Goal: Information Seeking & Learning: Understand process/instructions

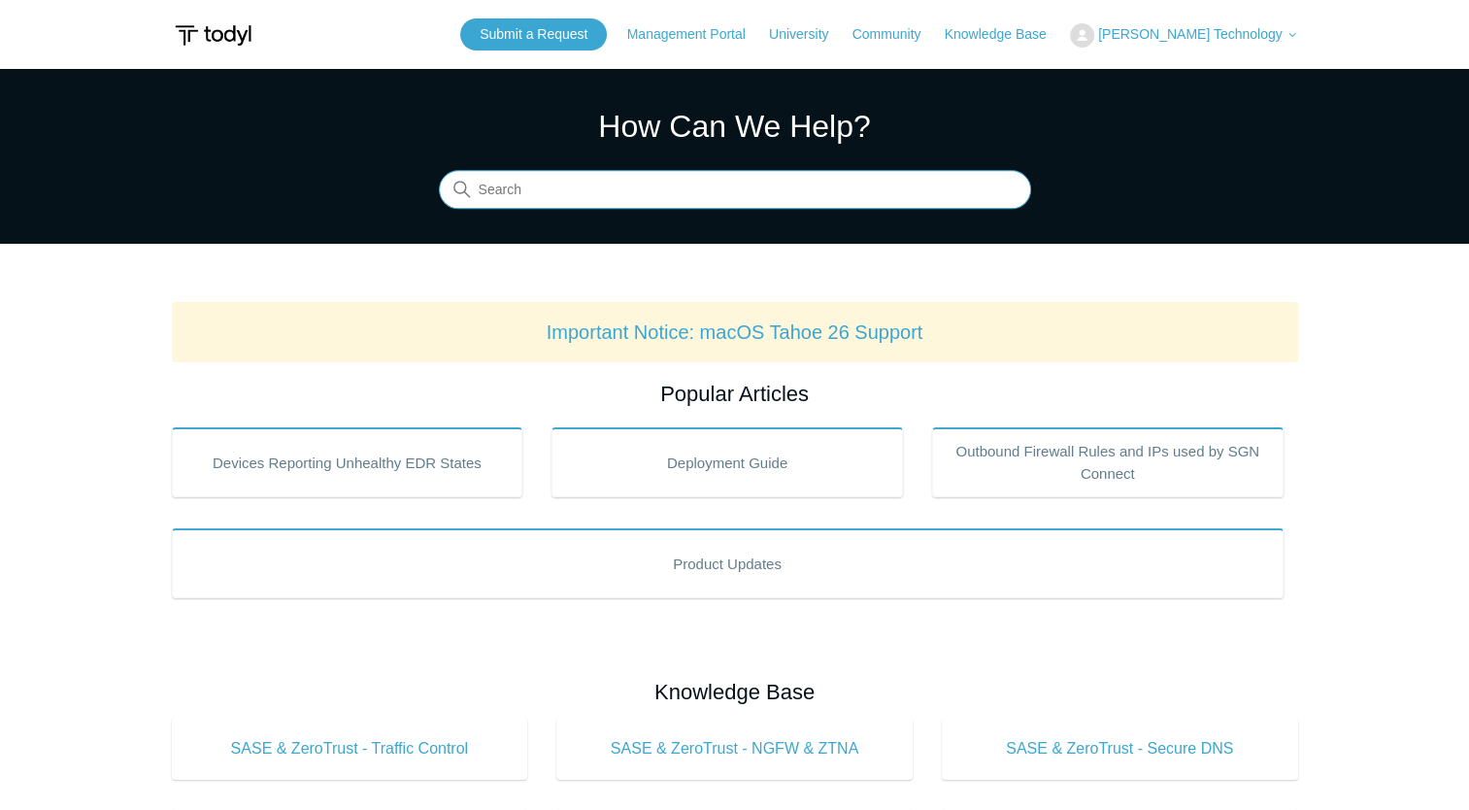
click at [544, 187] on input "Search" at bounding box center [735, 190] width 592 height 39
type input "deploy"
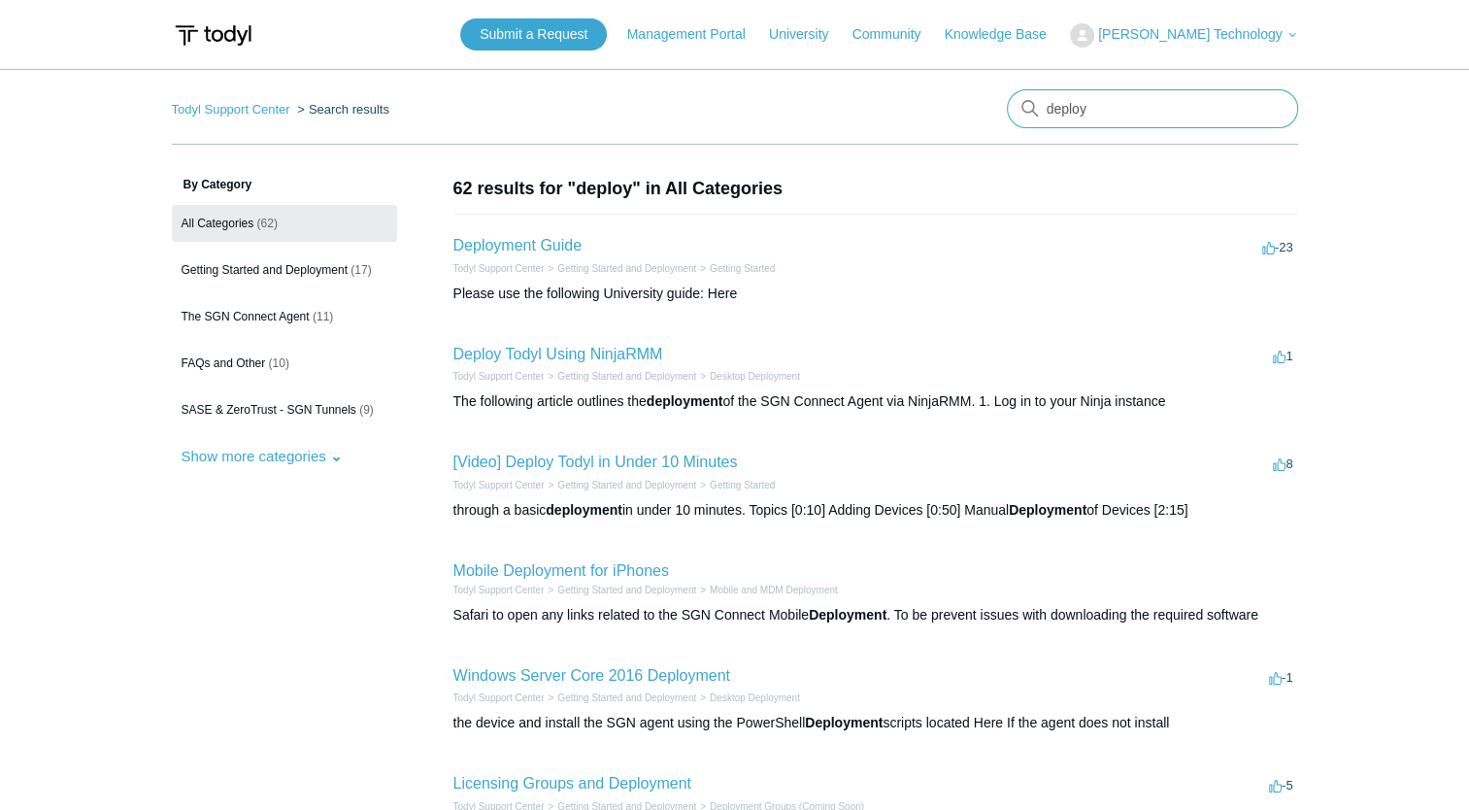
click at [1132, 119] on input "deploy" at bounding box center [1152, 108] width 291 height 39
drag, startPoint x: 1136, startPoint y: 108, endPoint x: 924, endPoint y: 99, distance: 211.9
click at [944, 91] on nav "Todyl Support Center Search results There are no matching results in this help …" at bounding box center [735, 116] width 1126 height 55
paste input "Devices, Users and Groups"
type input "Devices, Users and Groups"
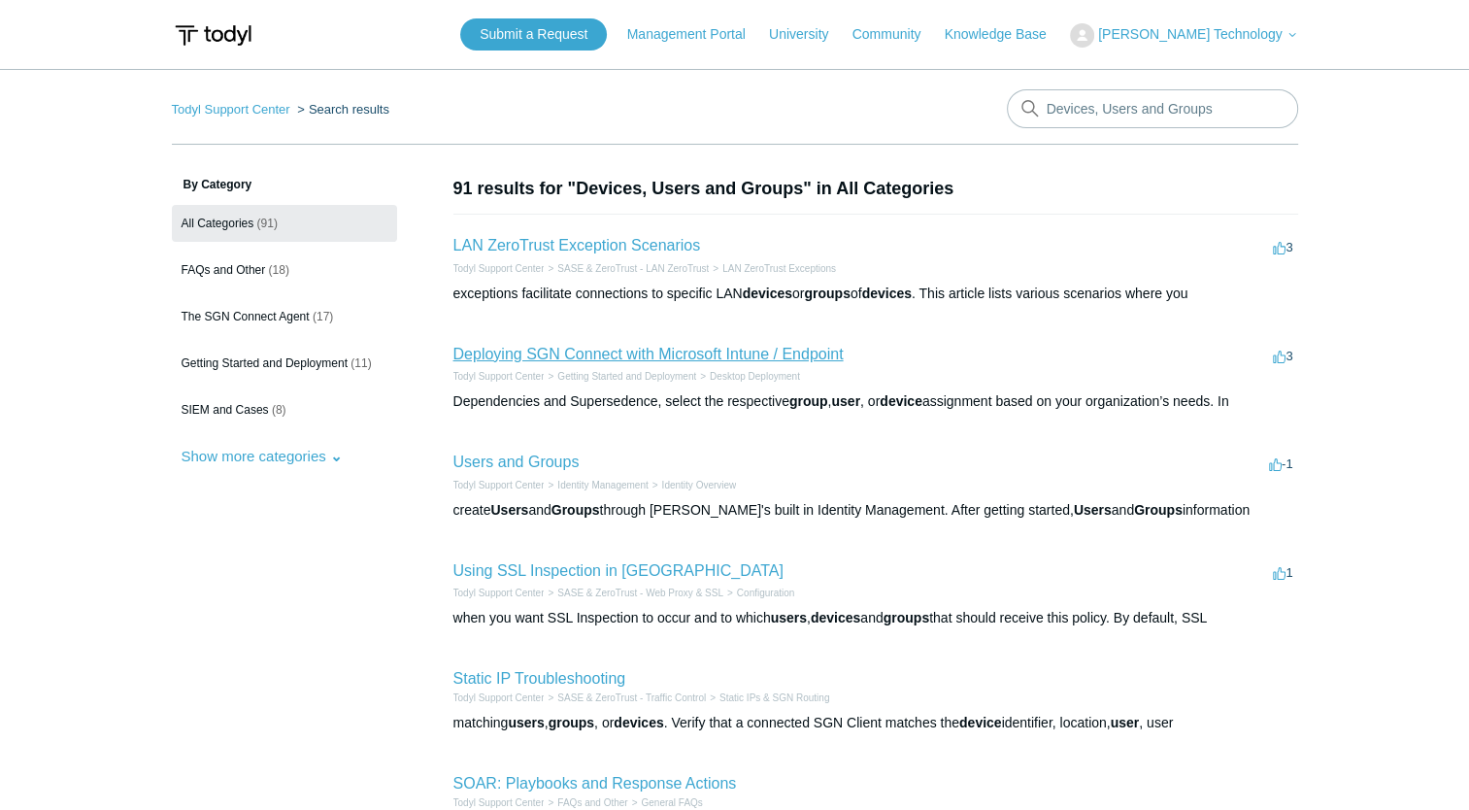
click at [576, 354] on link "Deploying SGN Connect with Microsoft Intune / Endpoint" at bounding box center [648, 354] width 390 height 17
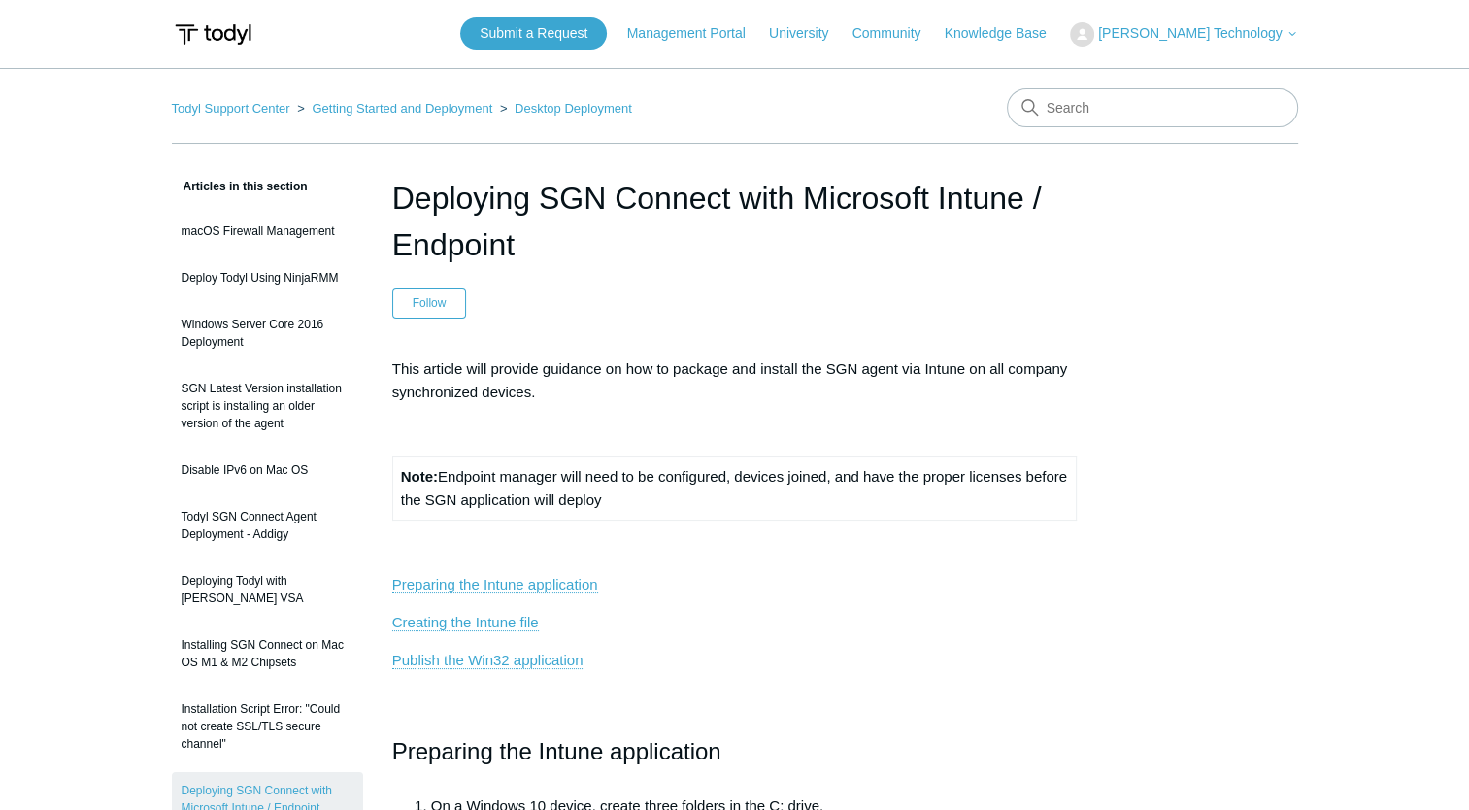
scroll to position [97, 0]
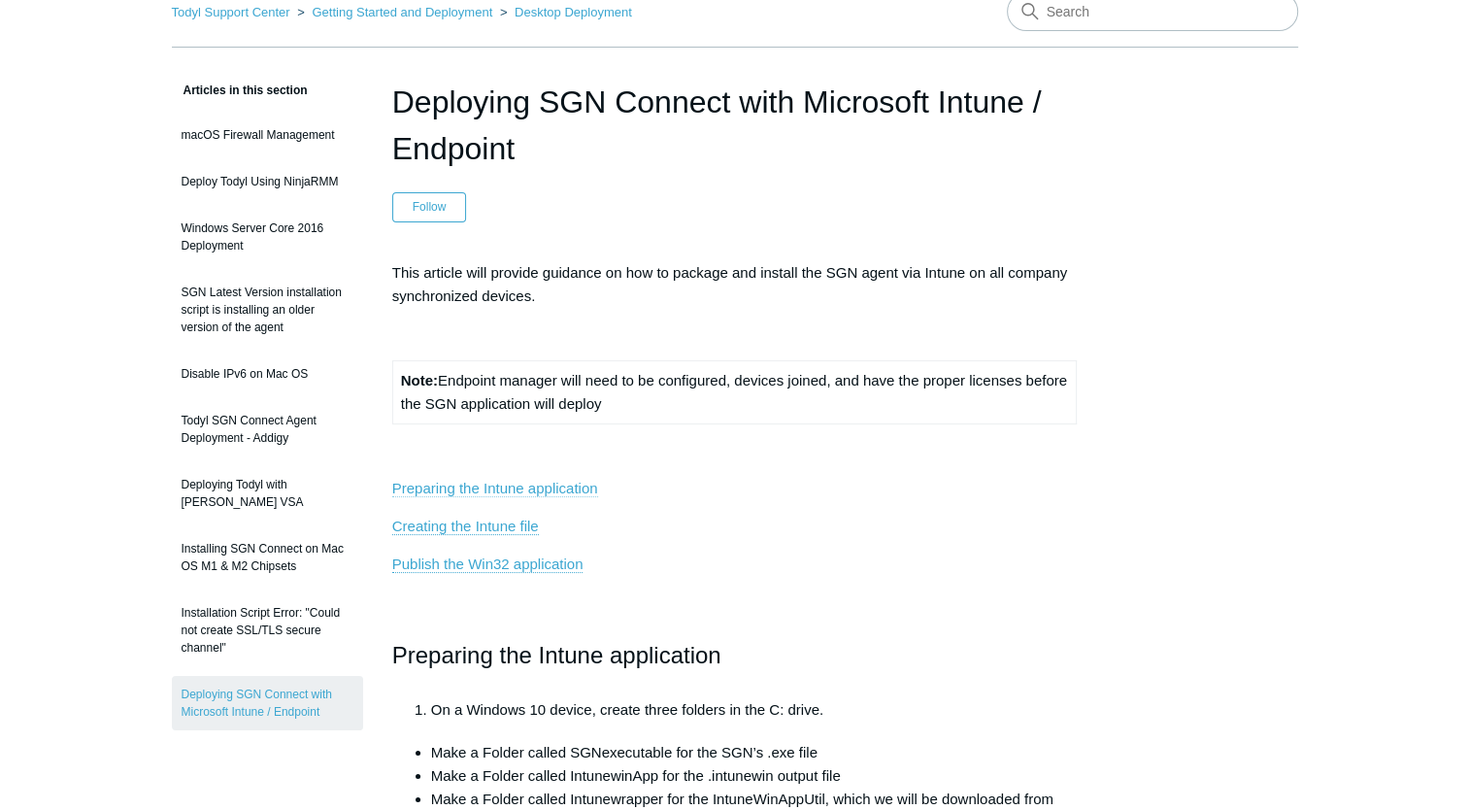
click at [517, 486] on link "Preparing the Intune application" at bounding box center [495, 488] width 206 height 17
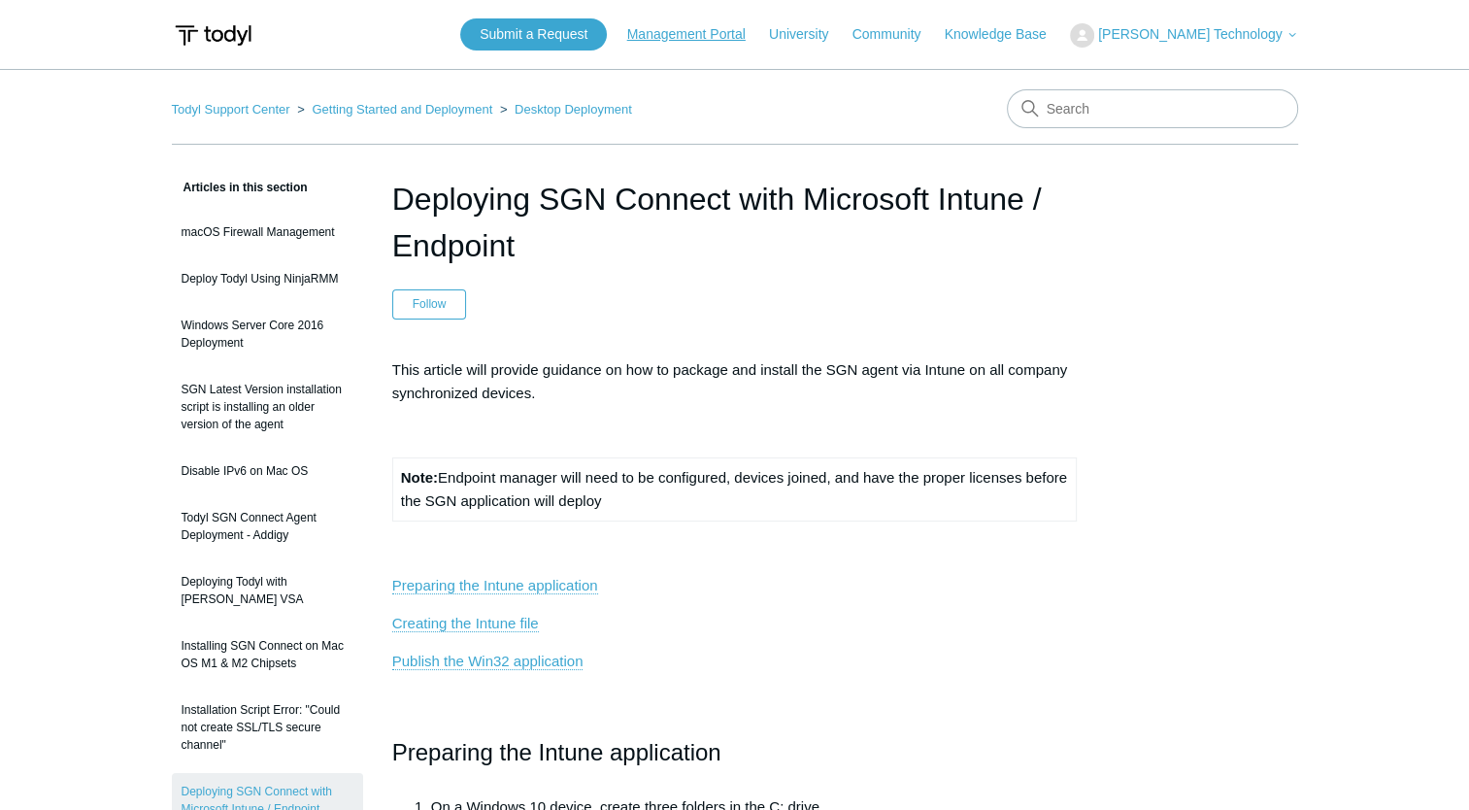
click at [759, 28] on link "Management Portal" at bounding box center [696, 34] width 138 height 20
